Goal: Information Seeking & Learning: Learn about a topic

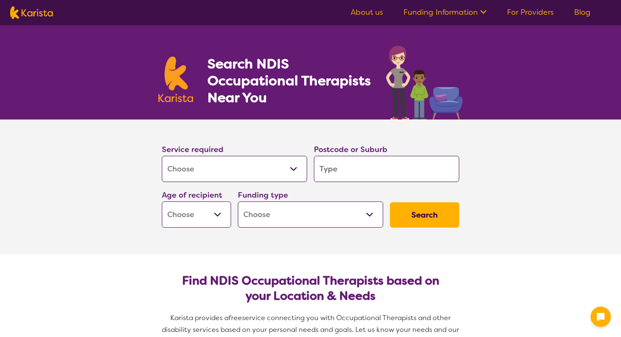
select select "[MEDICAL_DATA]"
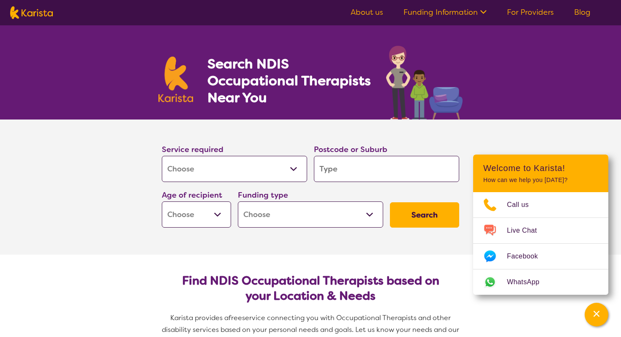
click at [98, 170] on section "Service required Allied Health Assistant Assessment ([MEDICAL_DATA] or [MEDICAL…" at bounding box center [310, 186] width 621 height 135
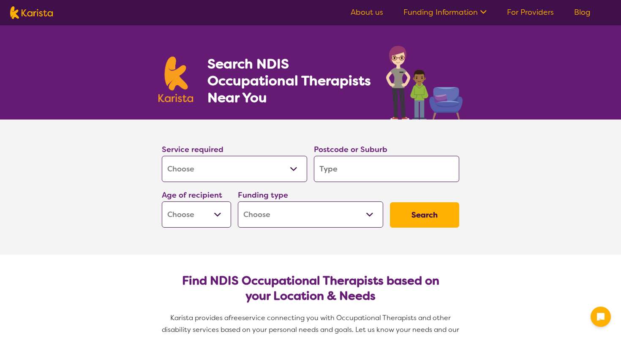
select select "[MEDICAL_DATA]"
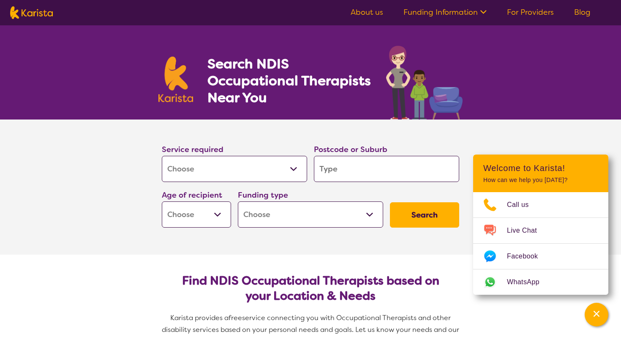
click at [40, 14] on img at bounding box center [31, 12] width 43 height 13
select select "[MEDICAL_DATA]"
